Goal: Information Seeking & Learning: Learn about a topic

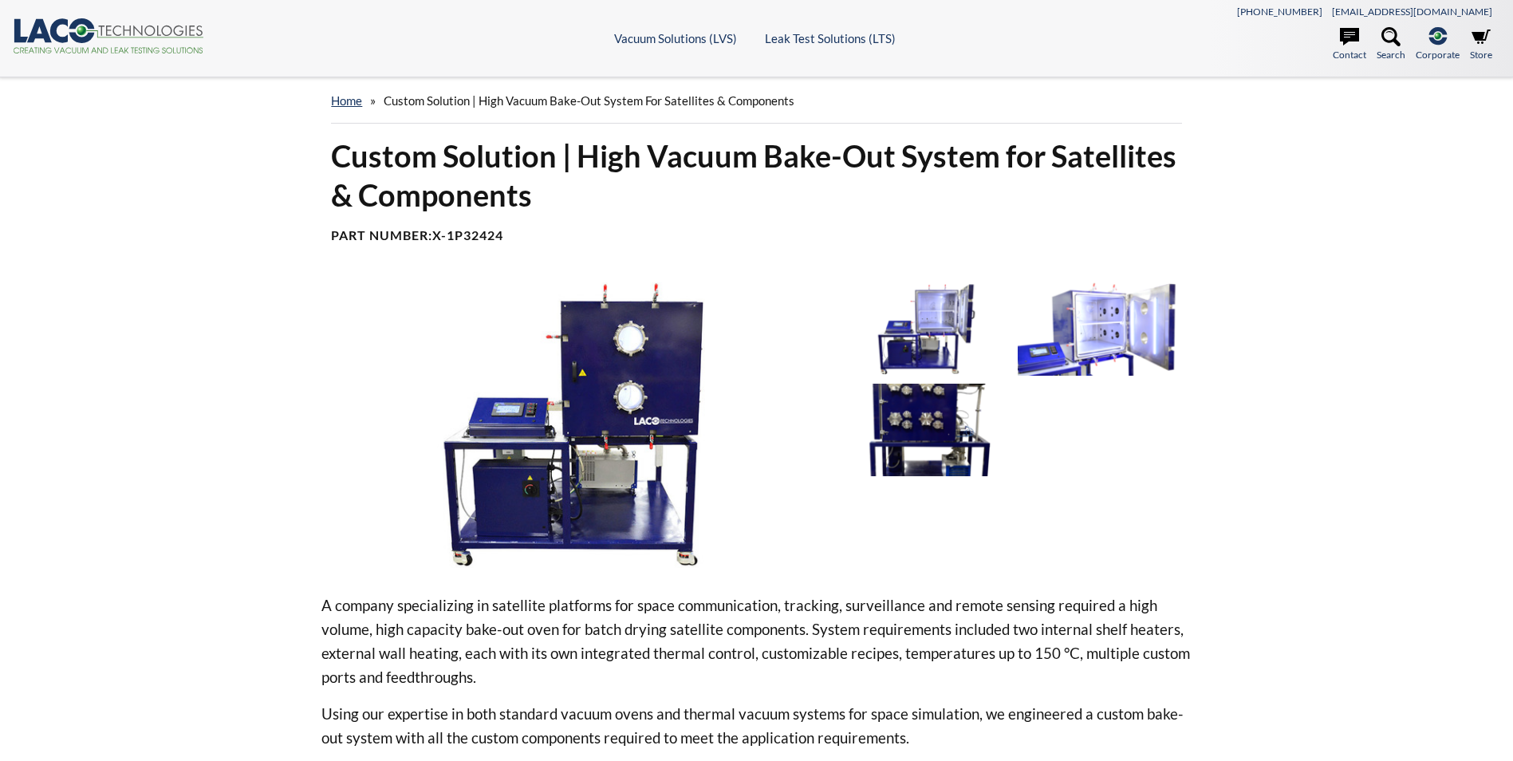
select select "Language Translate Widget"
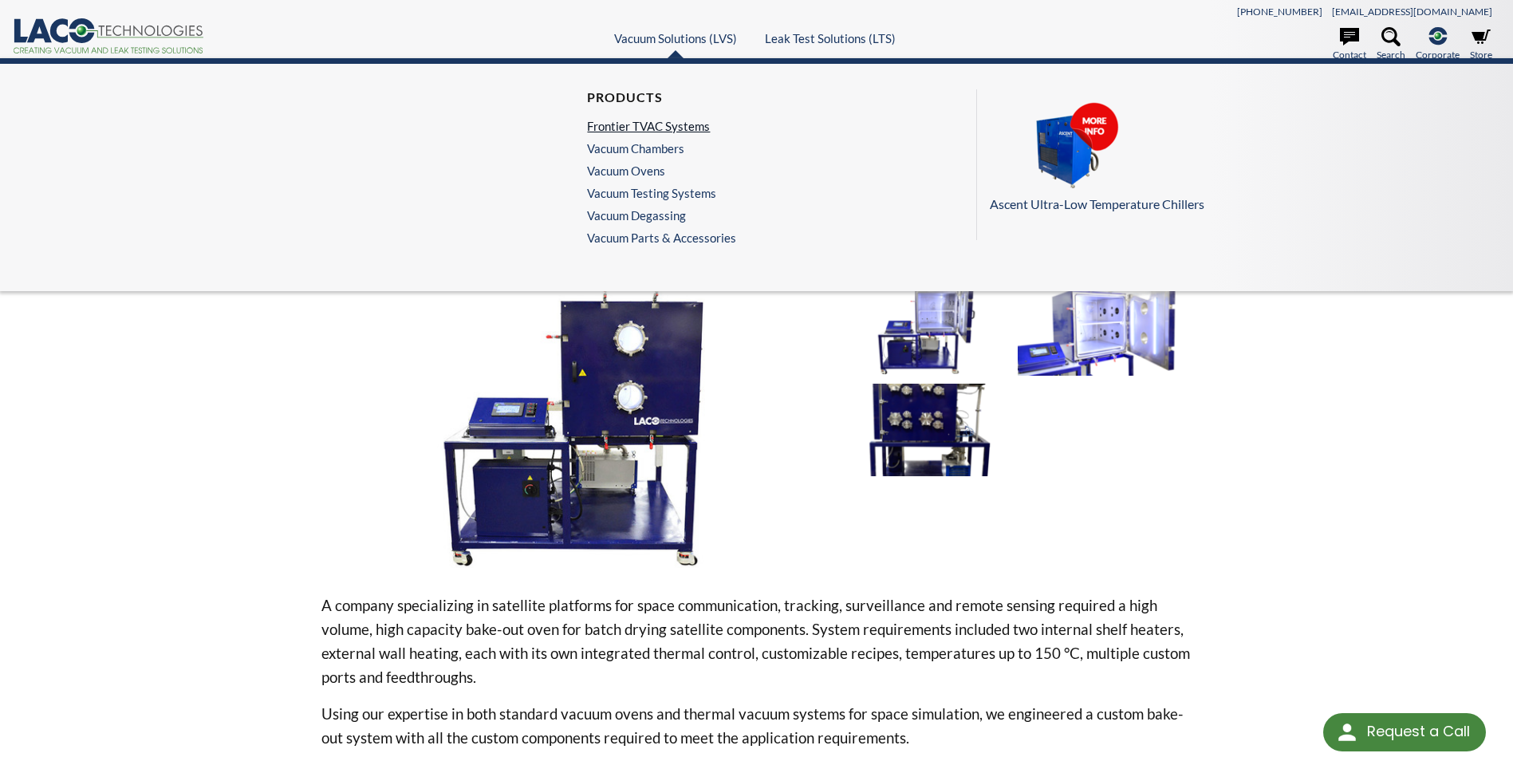
click at [675, 130] on link "Frontier TVAC Systems" at bounding box center [657, 126] width 141 height 14
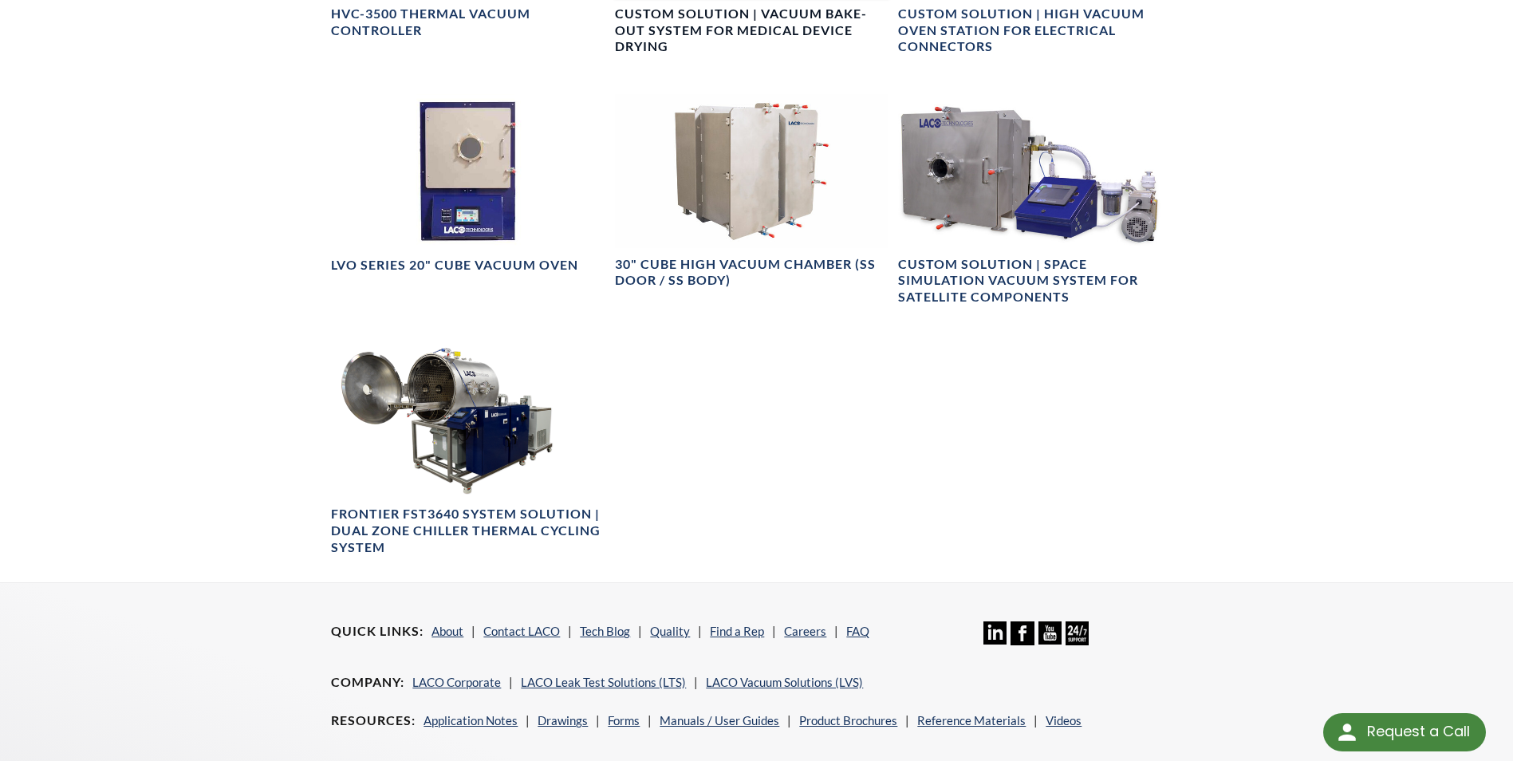
scroll to position [1299, 0]
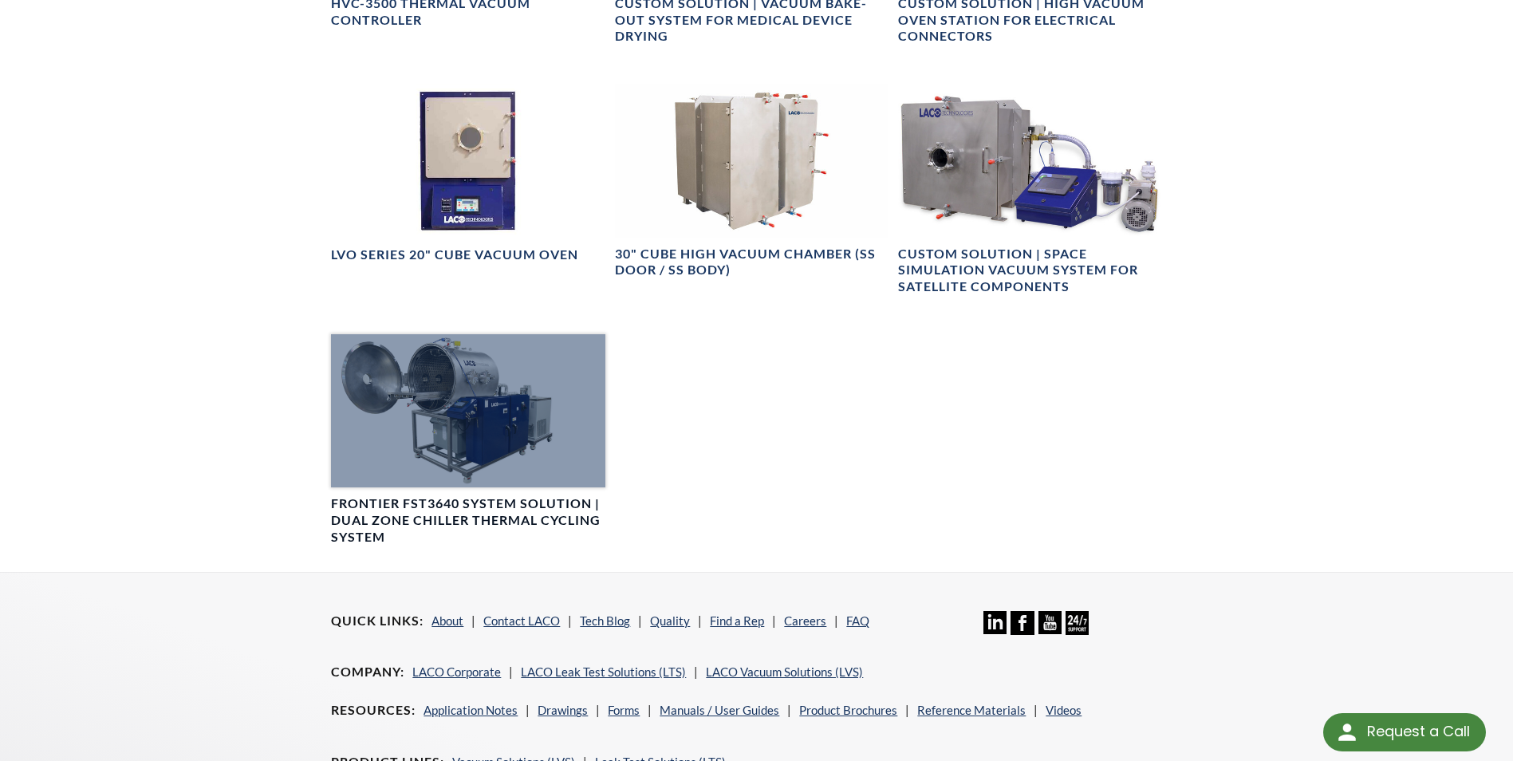
click at [471, 513] on h4 "Frontier FST3640 System Solution | Dual Zone Chiller Thermal Cycling System" at bounding box center [468, 519] width 274 height 49
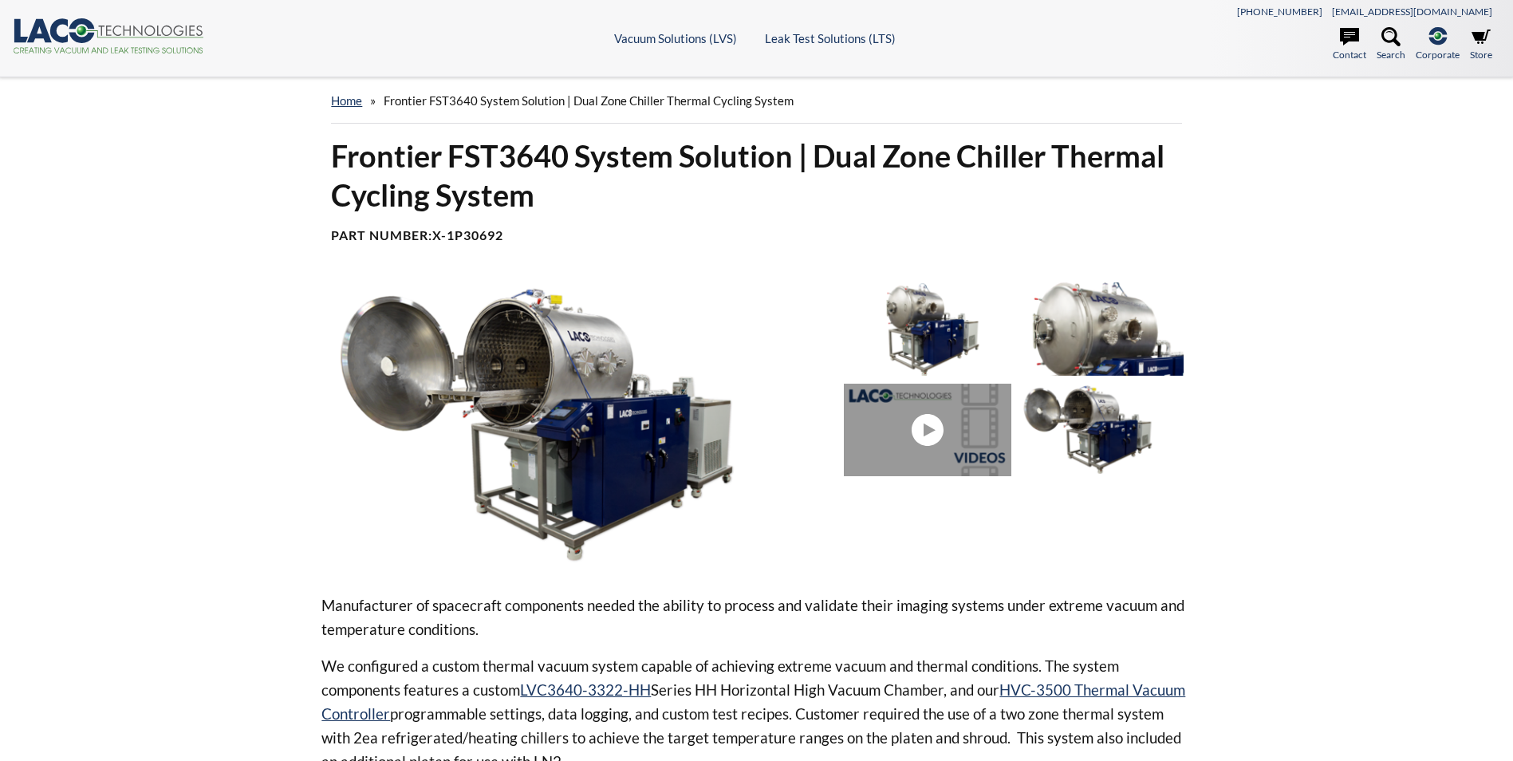
select select "Language Translate Widget"
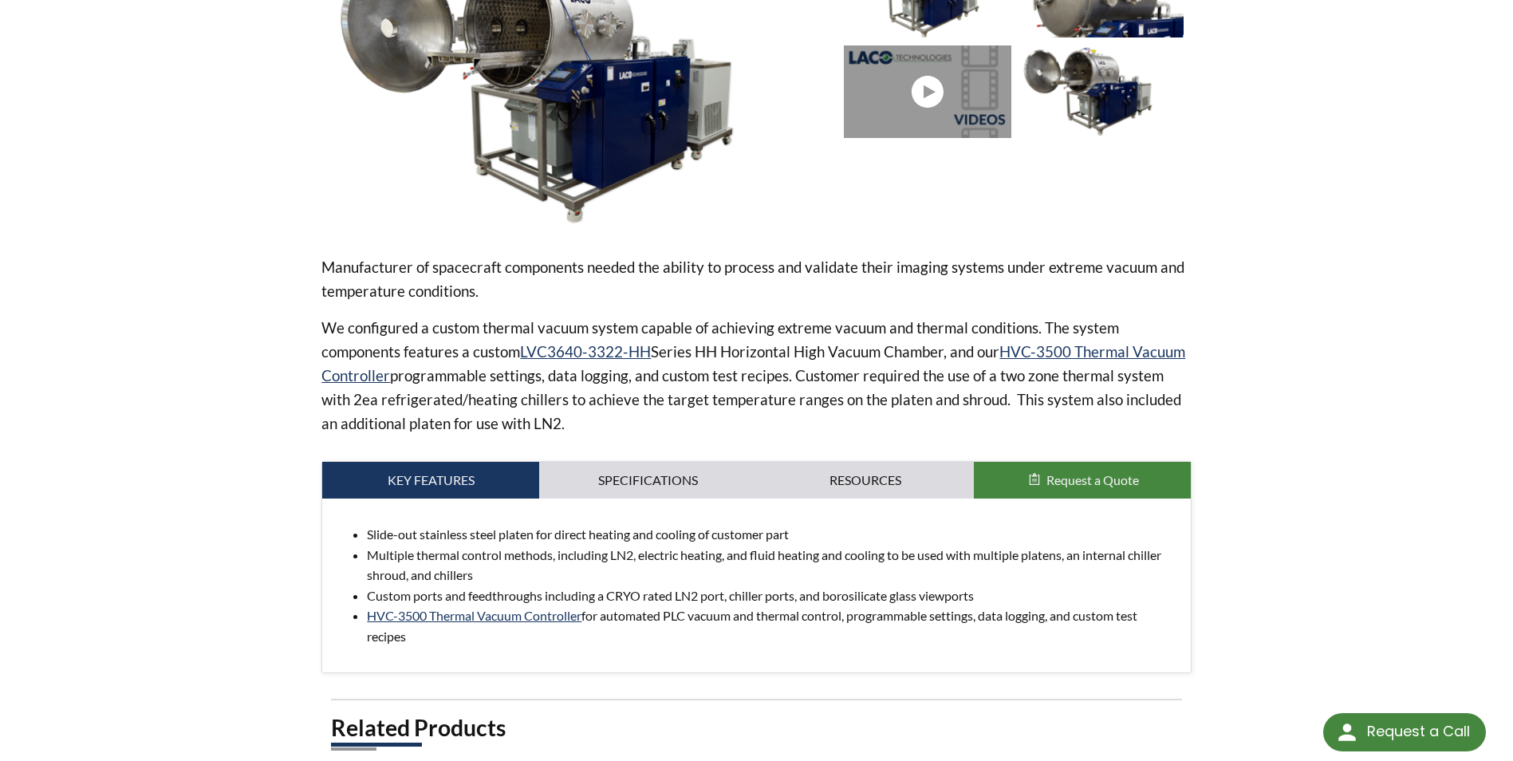
scroll to position [399, 0]
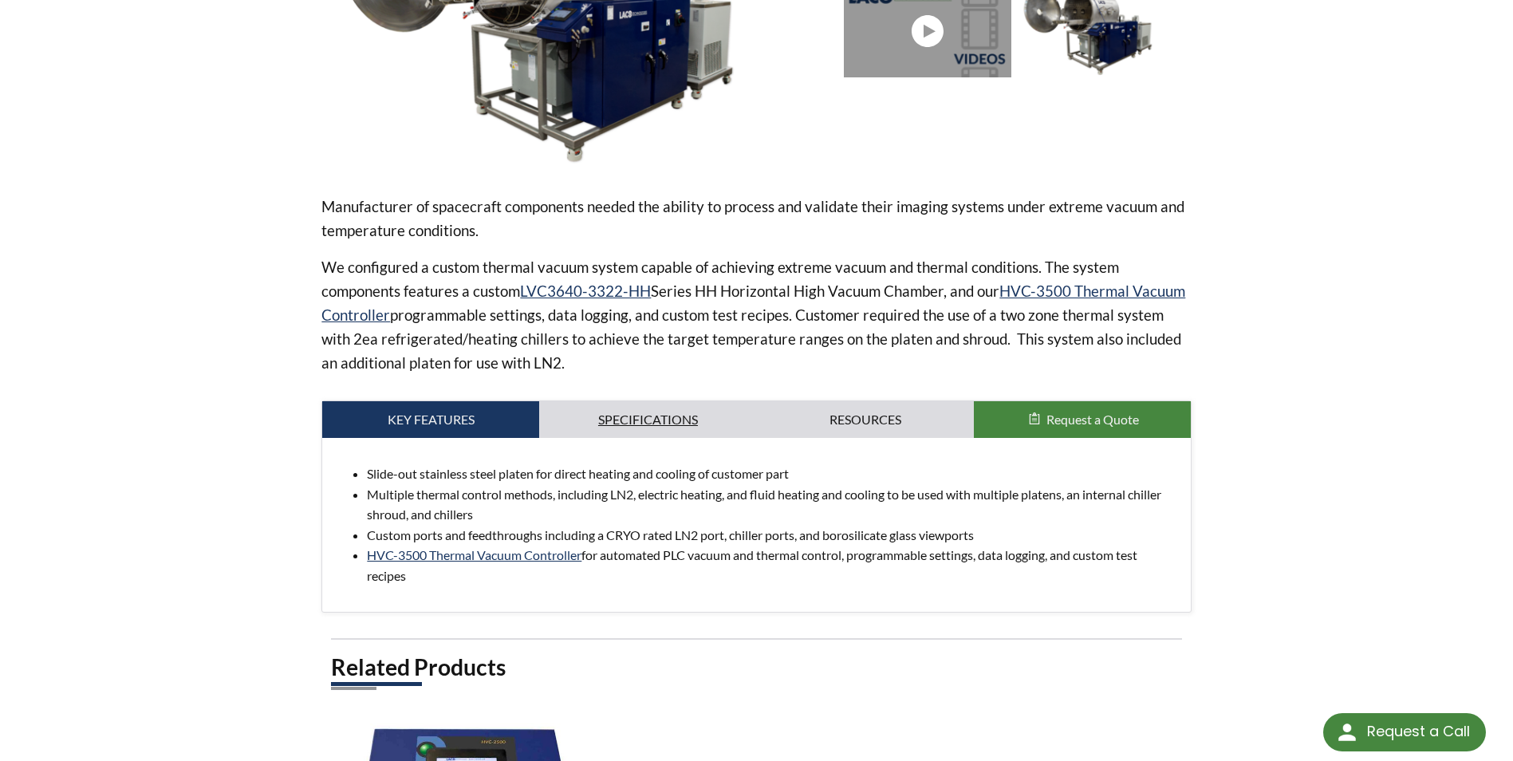
click at [667, 424] on link "Specifications" at bounding box center [647, 419] width 217 height 37
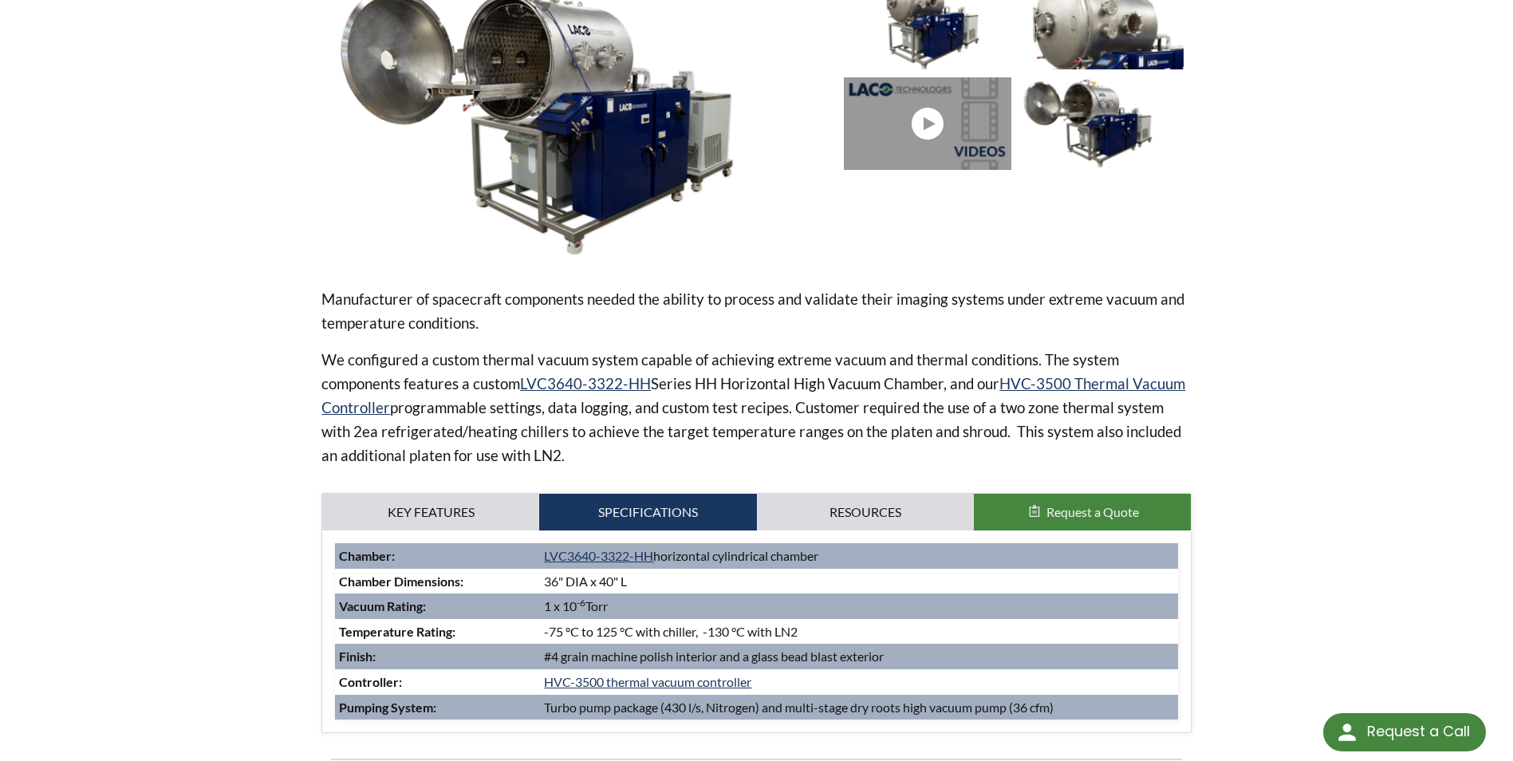
scroll to position [0, 0]
